Goal: Task Accomplishment & Management: Complete application form

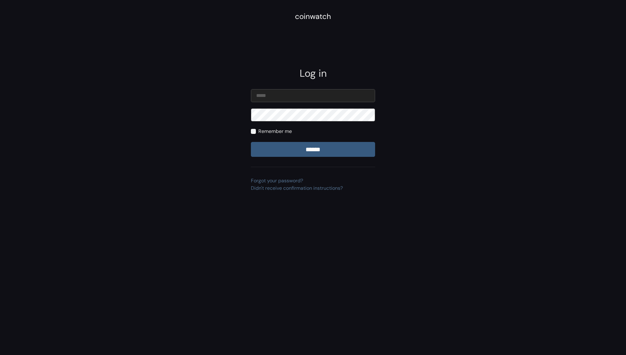
click at [268, 91] on input "email" at bounding box center [313, 95] width 124 height 13
type input "**********"
click at [251, 142] on input "******" at bounding box center [313, 149] width 124 height 15
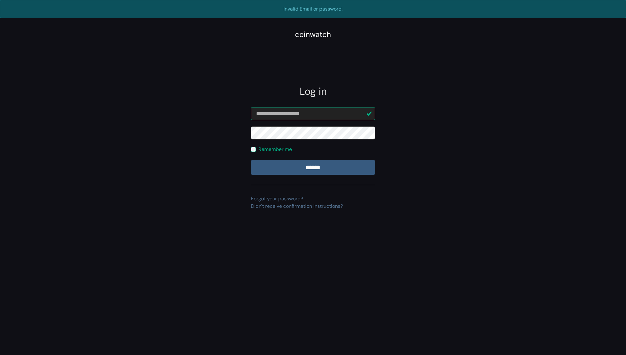
click at [251, 160] on input "******" at bounding box center [313, 167] width 124 height 15
